Goal: Information Seeking & Learning: Learn about a topic

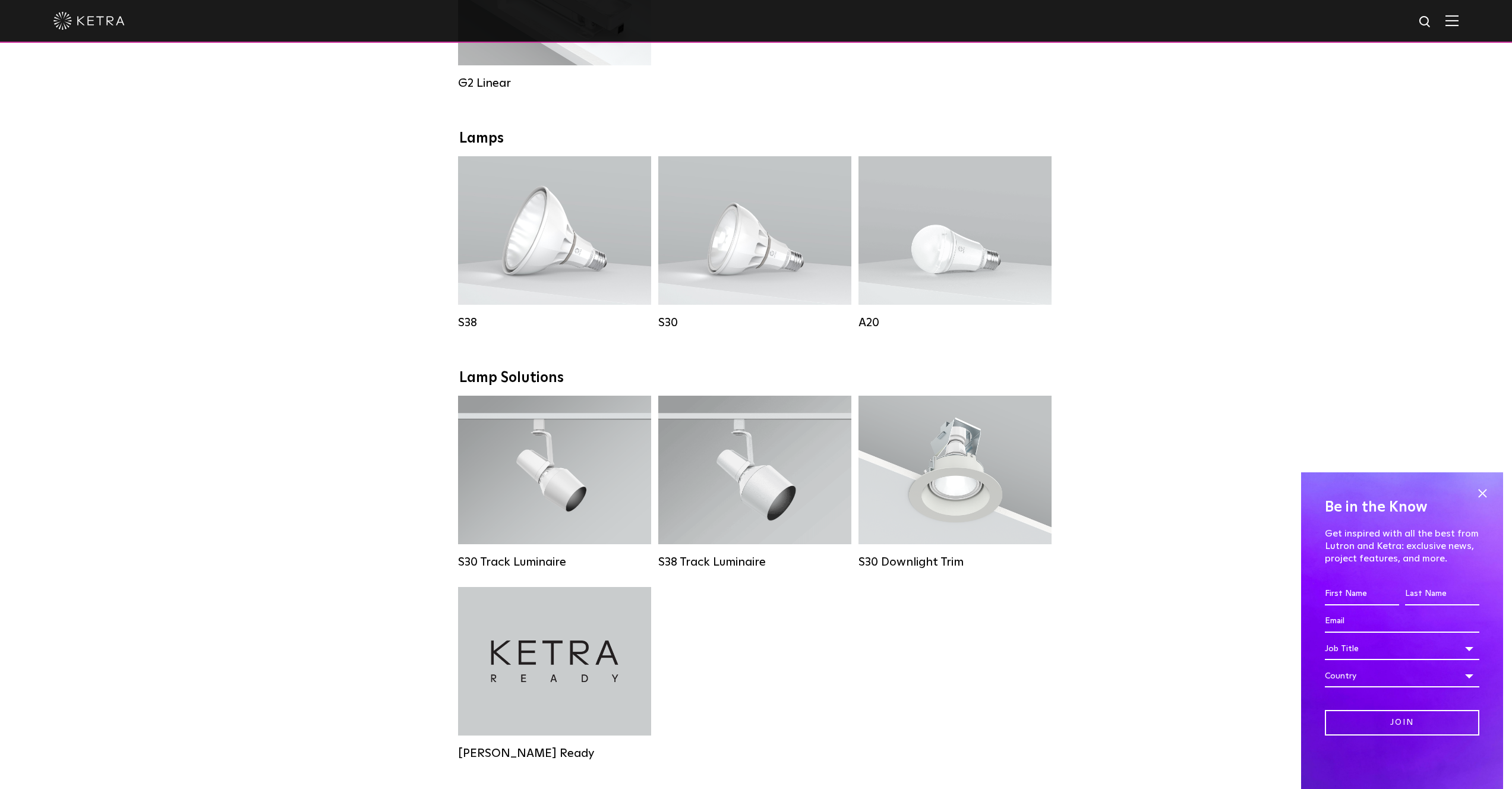
scroll to position [388, 0]
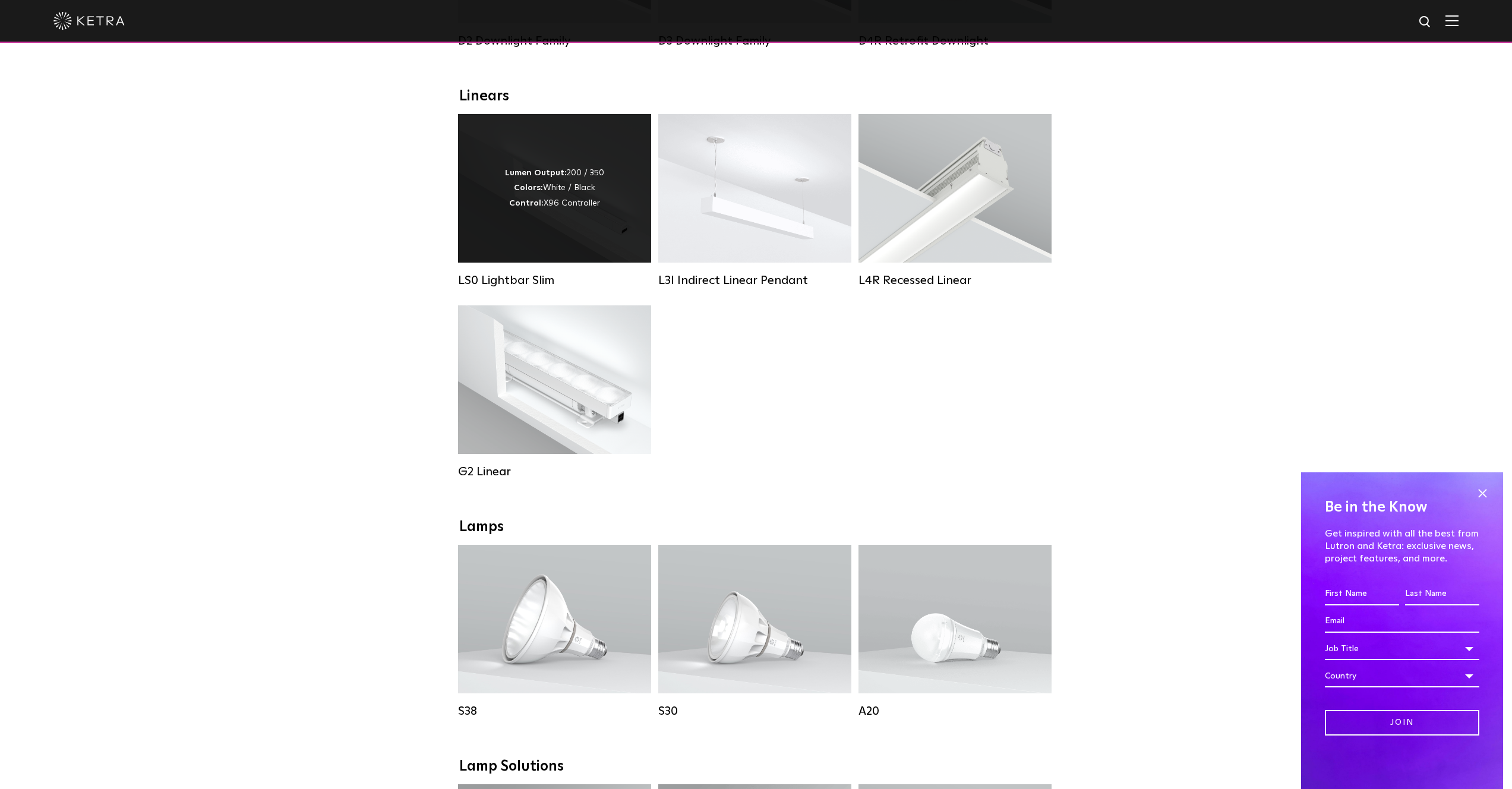
click at [515, 214] on div "Lumen Output: 200 / 350 Colors: White / Black Control: X96 Controller" at bounding box center [555, 188] width 193 height 148
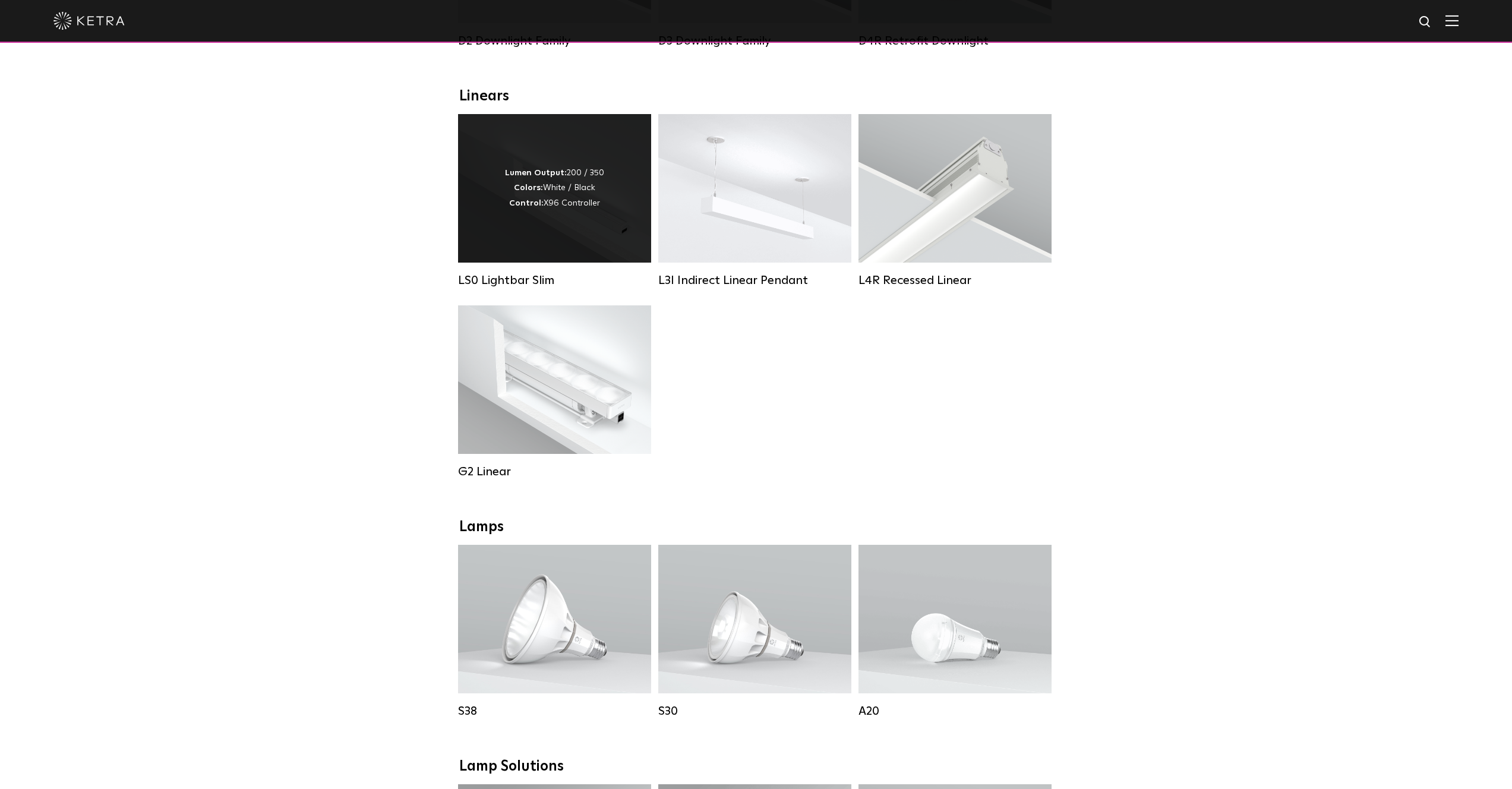
click at [537, 205] on strong "Control:" at bounding box center [526, 203] width 34 height 8
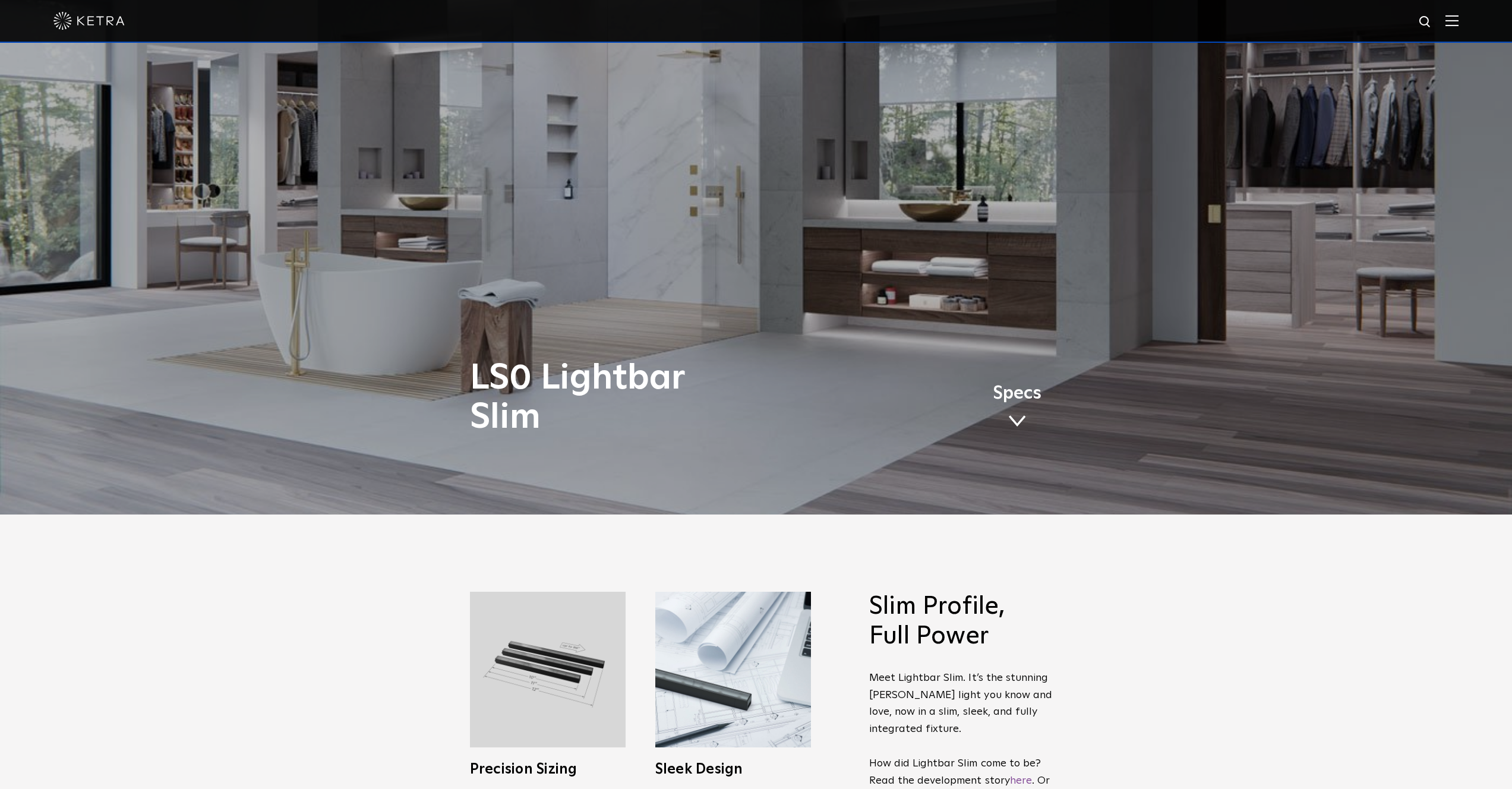
scroll to position [649, 0]
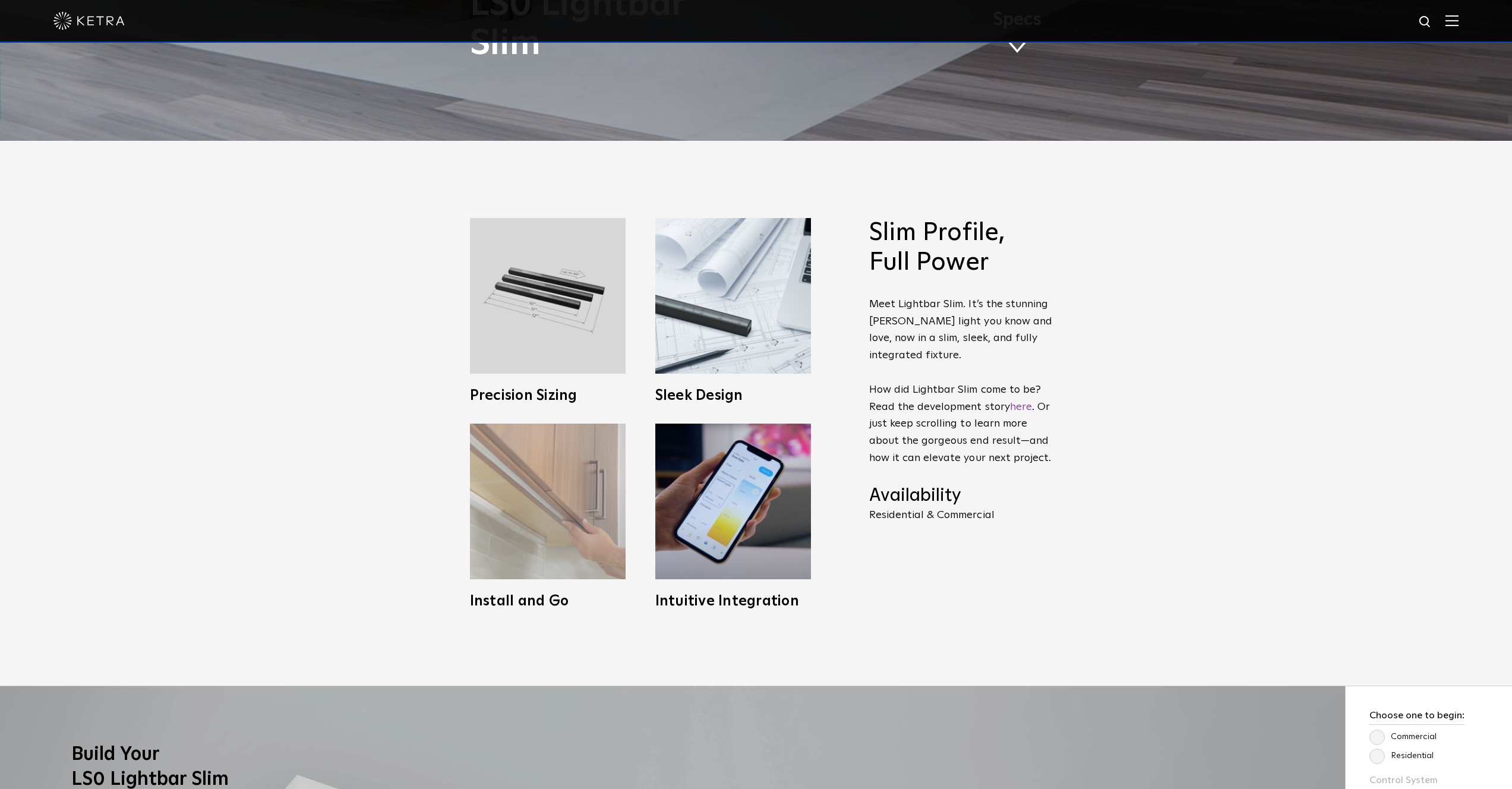
click at [558, 445] on img at bounding box center [548, 501] width 156 height 156
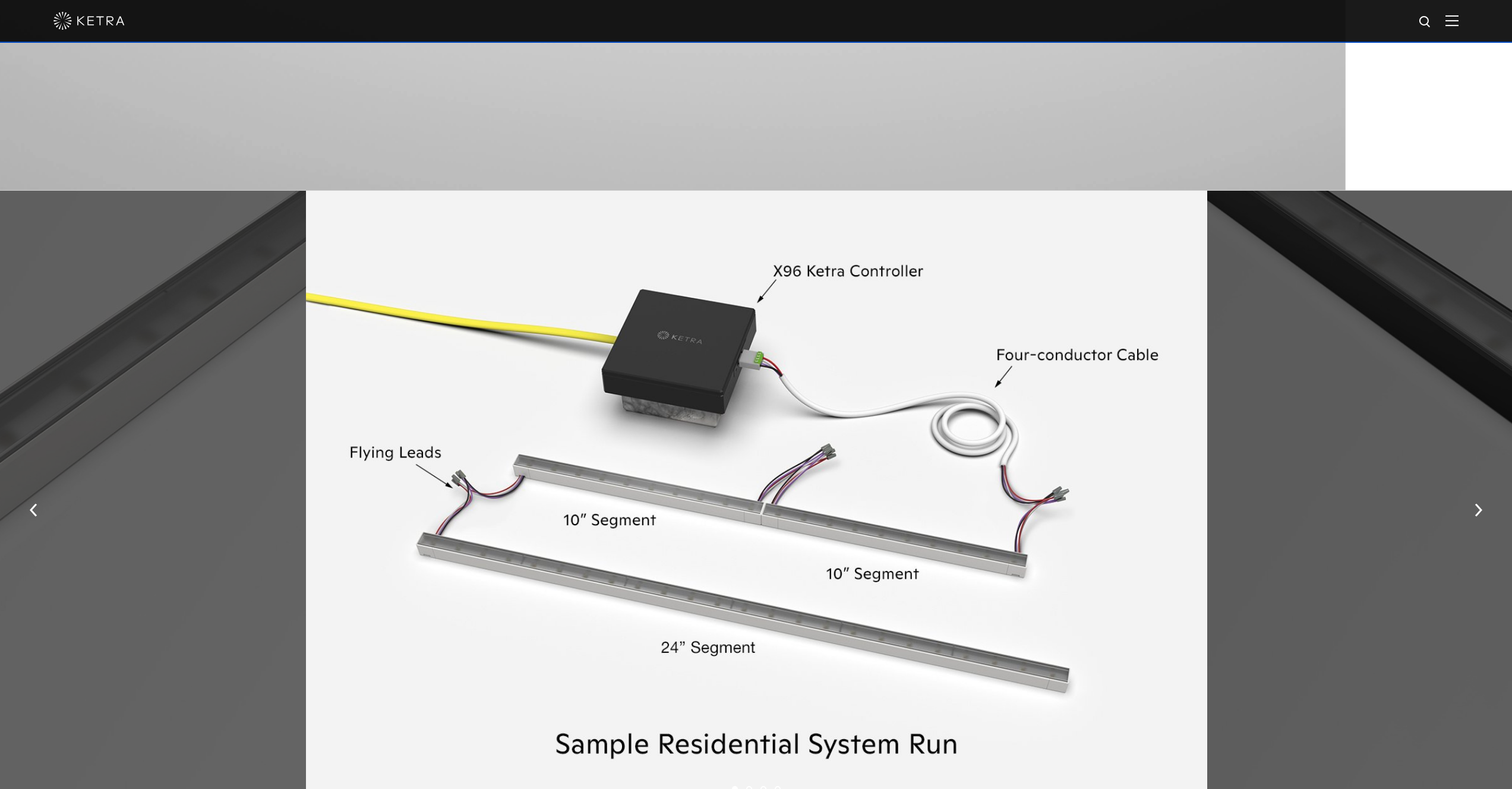
scroll to position [1872, 0]
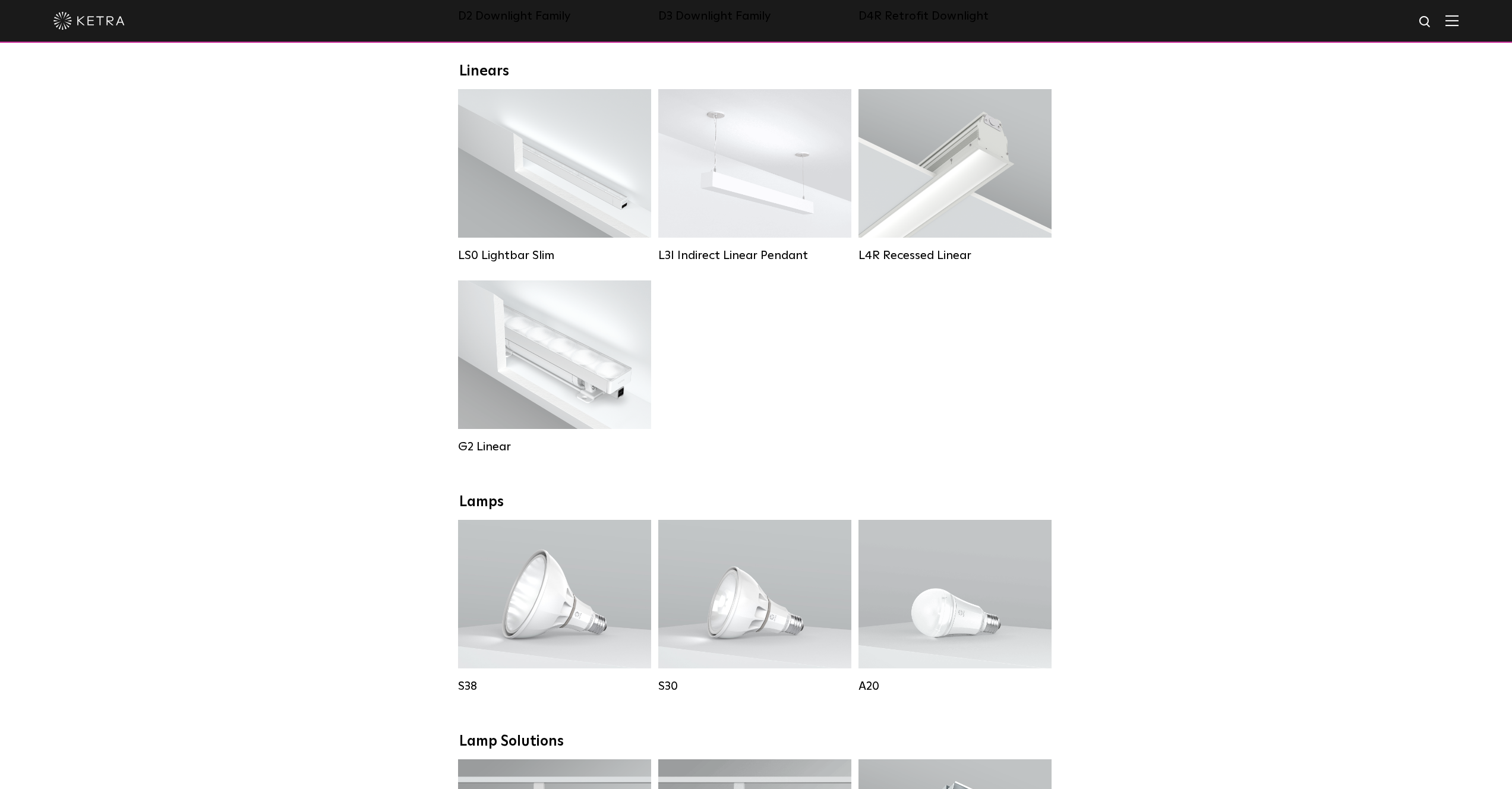
scroll to position [38, 0]
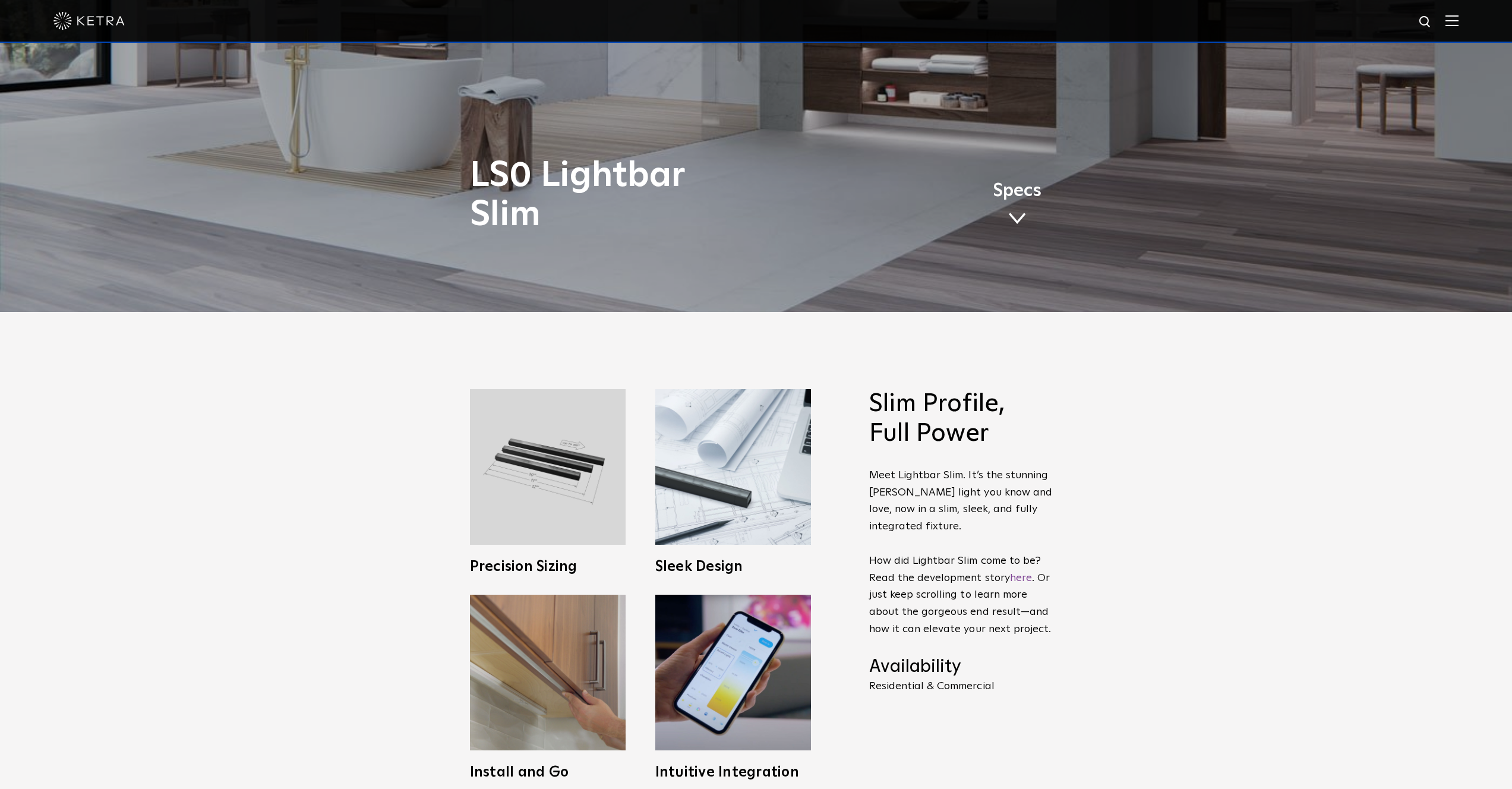
scroll to position [604, 0]
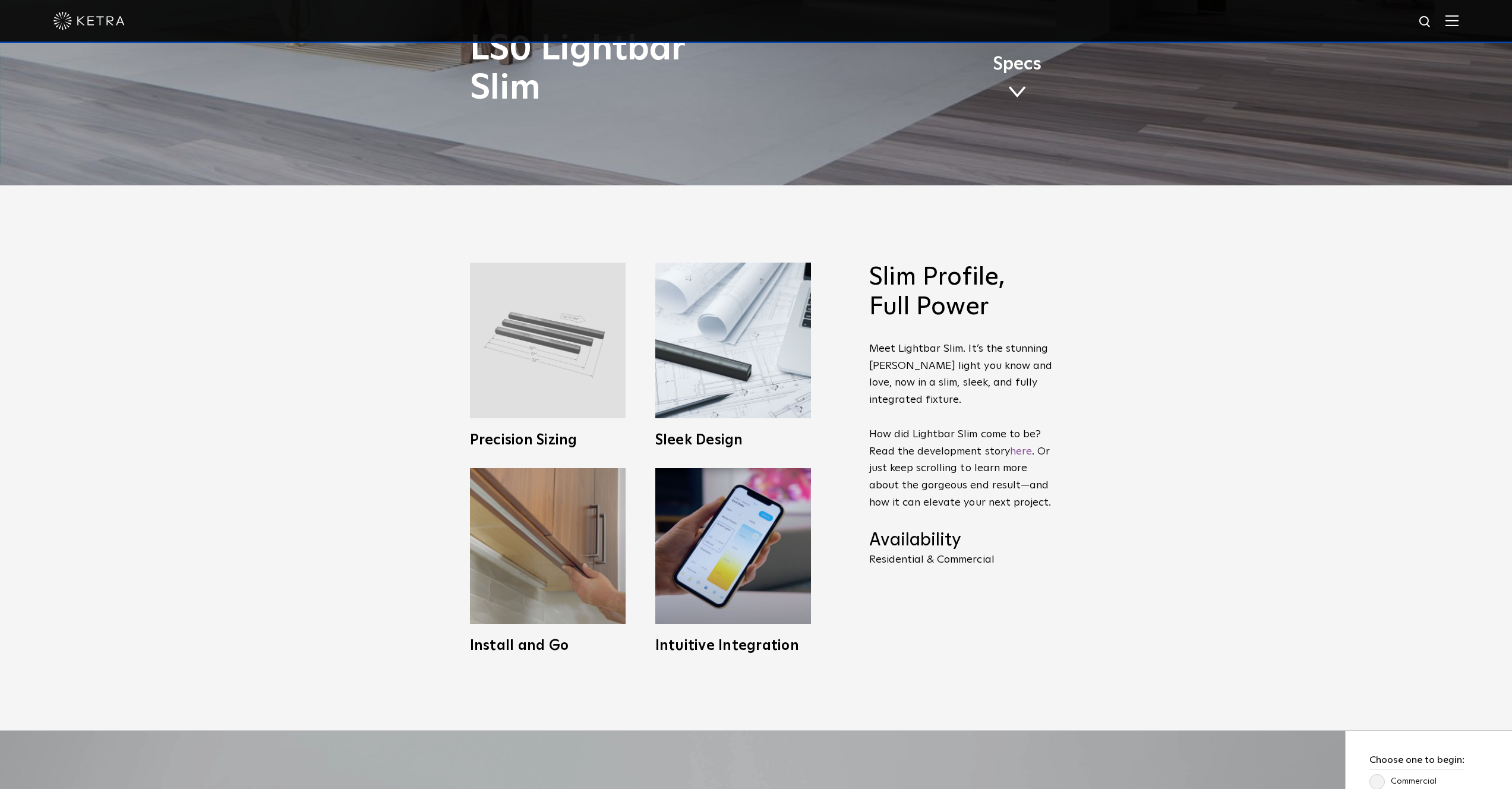
click at [587, 418] on div "Precision Sizing Designed to fit any space, Lightbar Slim can be ordered in sta…" at bounding box center [548, 355] width 156 height 185
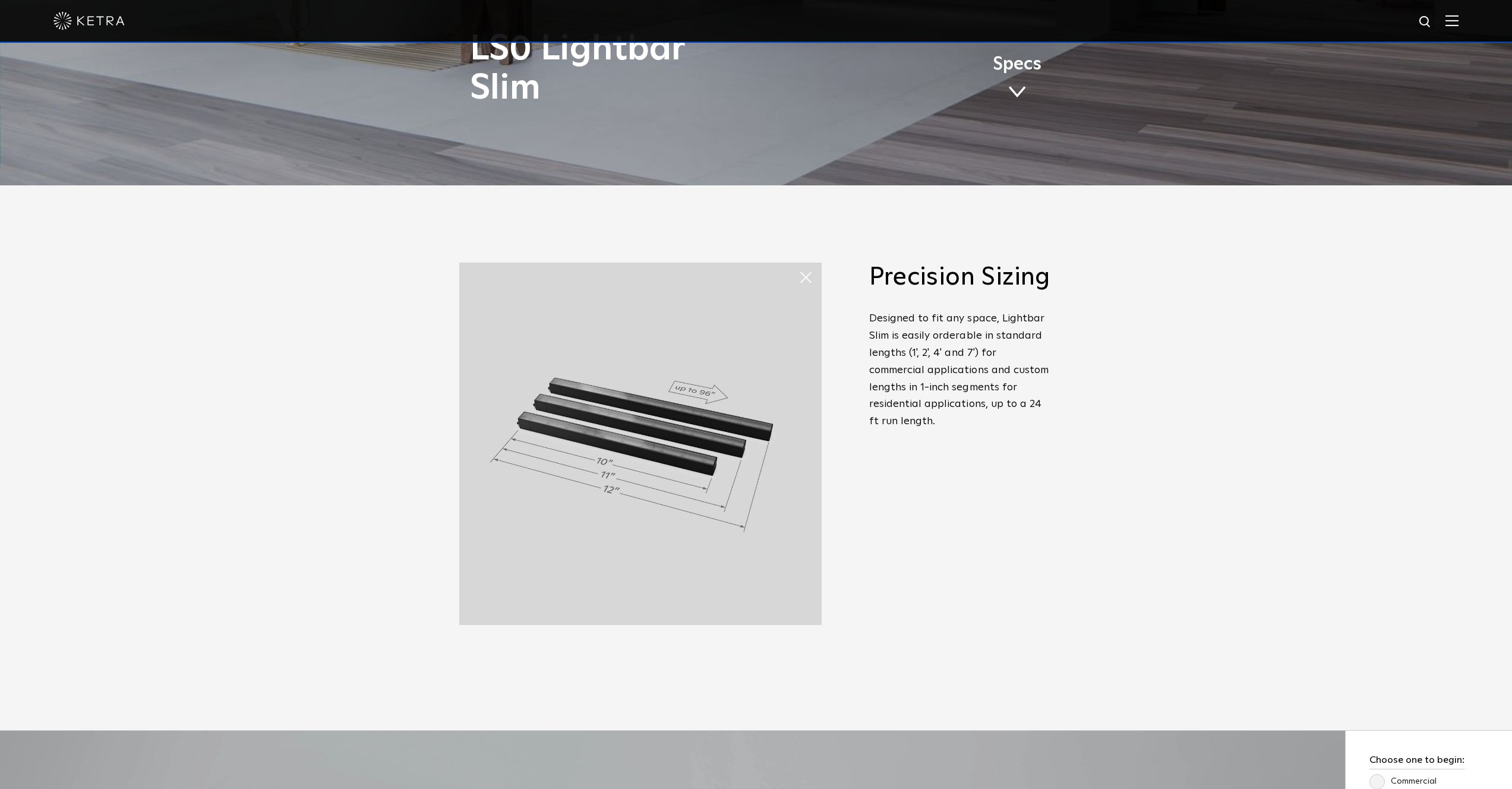
click at [799, 266] on span at bounding box center [799, 266] width 0 height 0
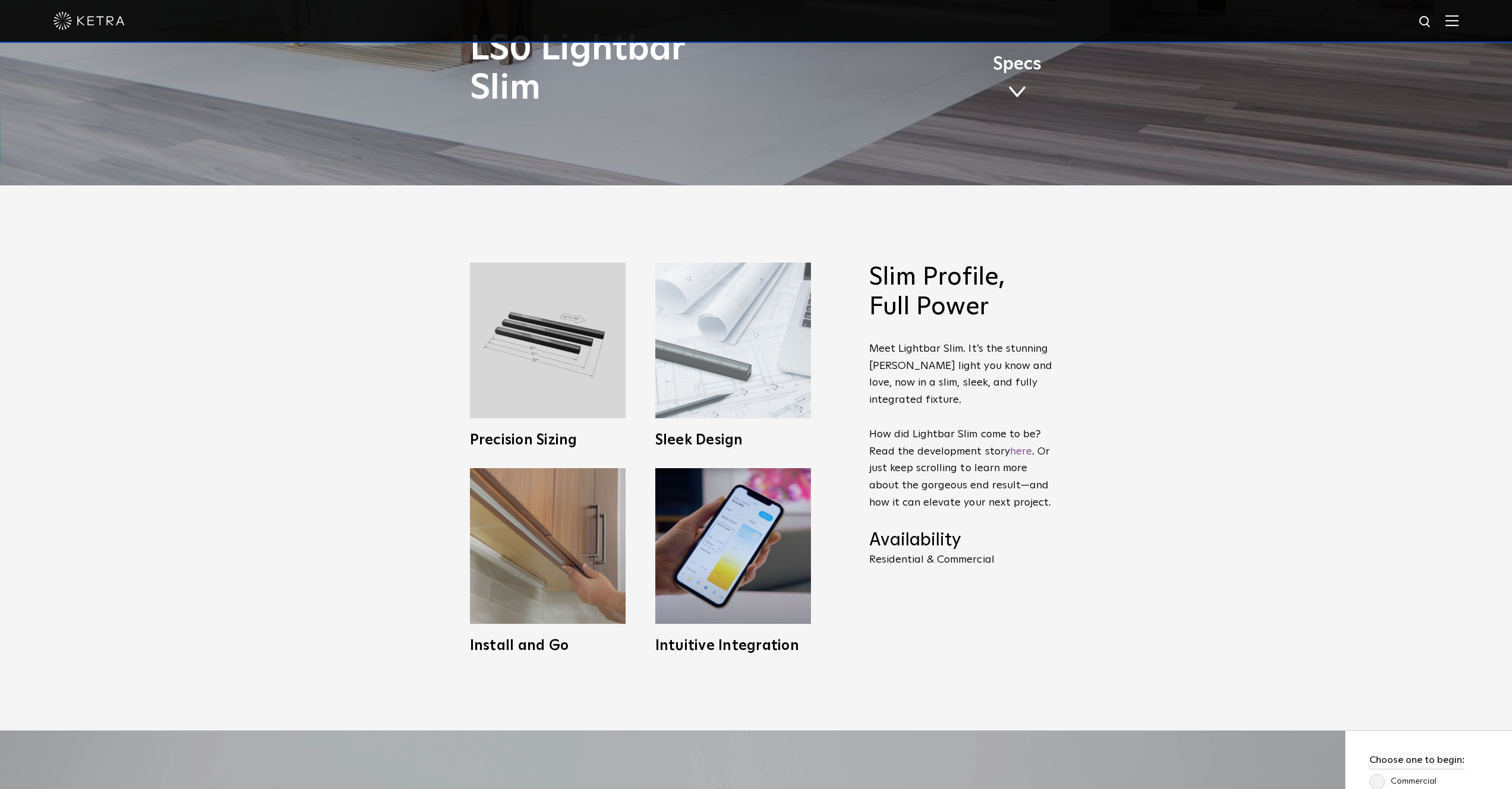
click at [737, 339] on img at bounding box center [733, 340] width 156 height 156
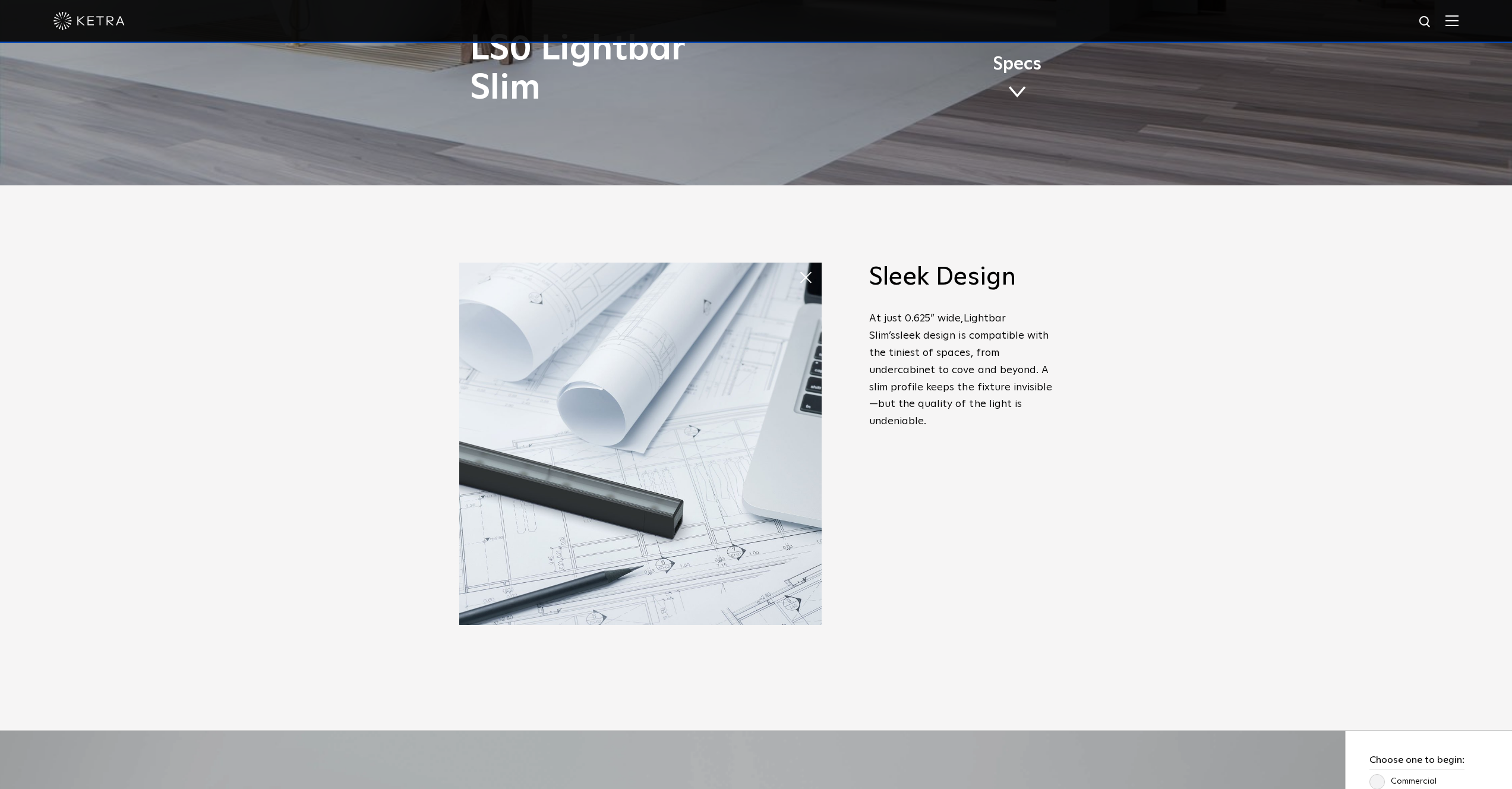
click at [800, 278] on span at bounding box center [811, 278] width 24 height 24
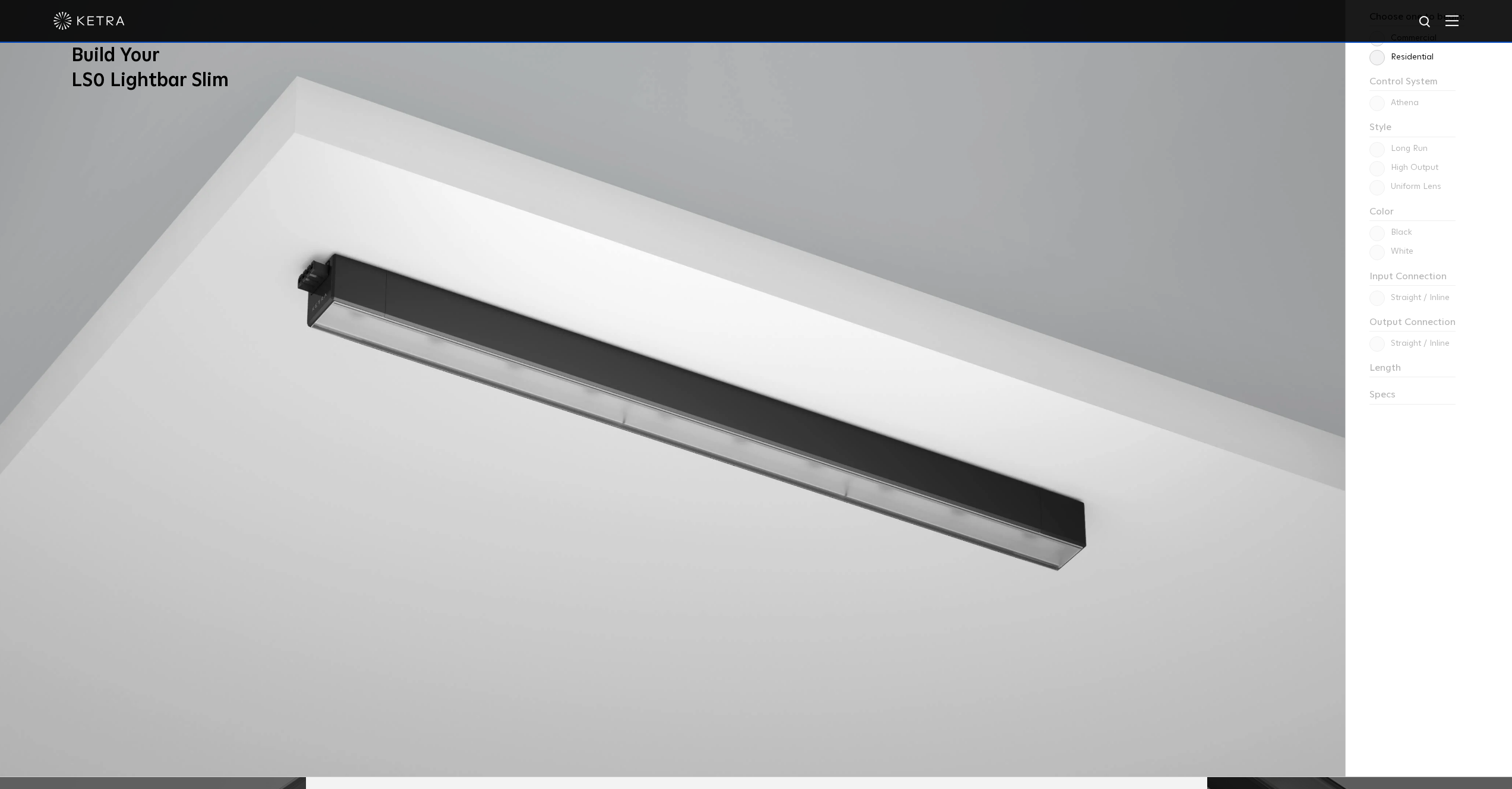
scroll to position [1286, 0]
